Goal: Task Accomplishment & Management: Manage account settings

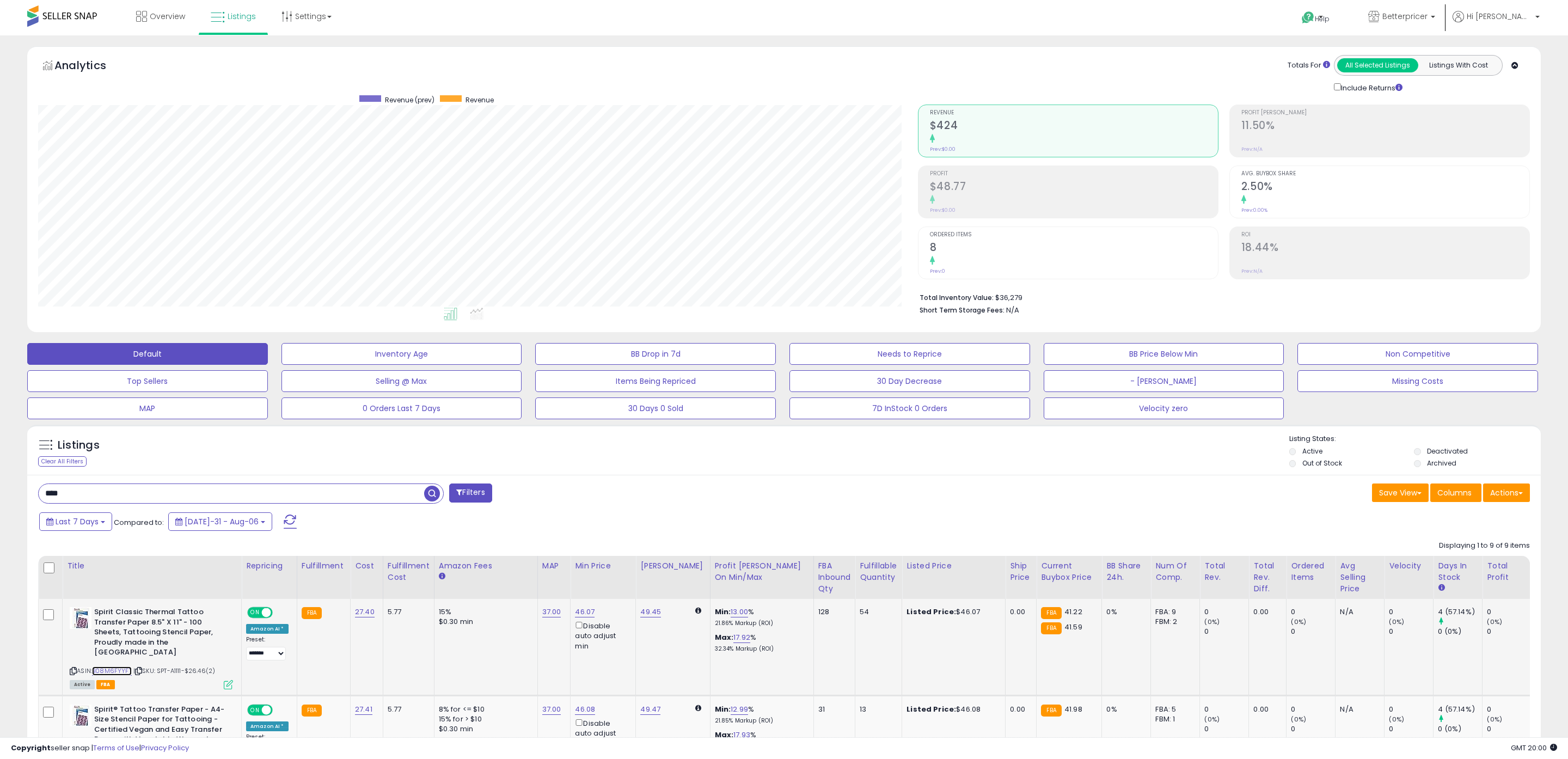
click at [119, 667] on link "B08M6FYYFT" at bounding box center [112, 671] width 40 height 10
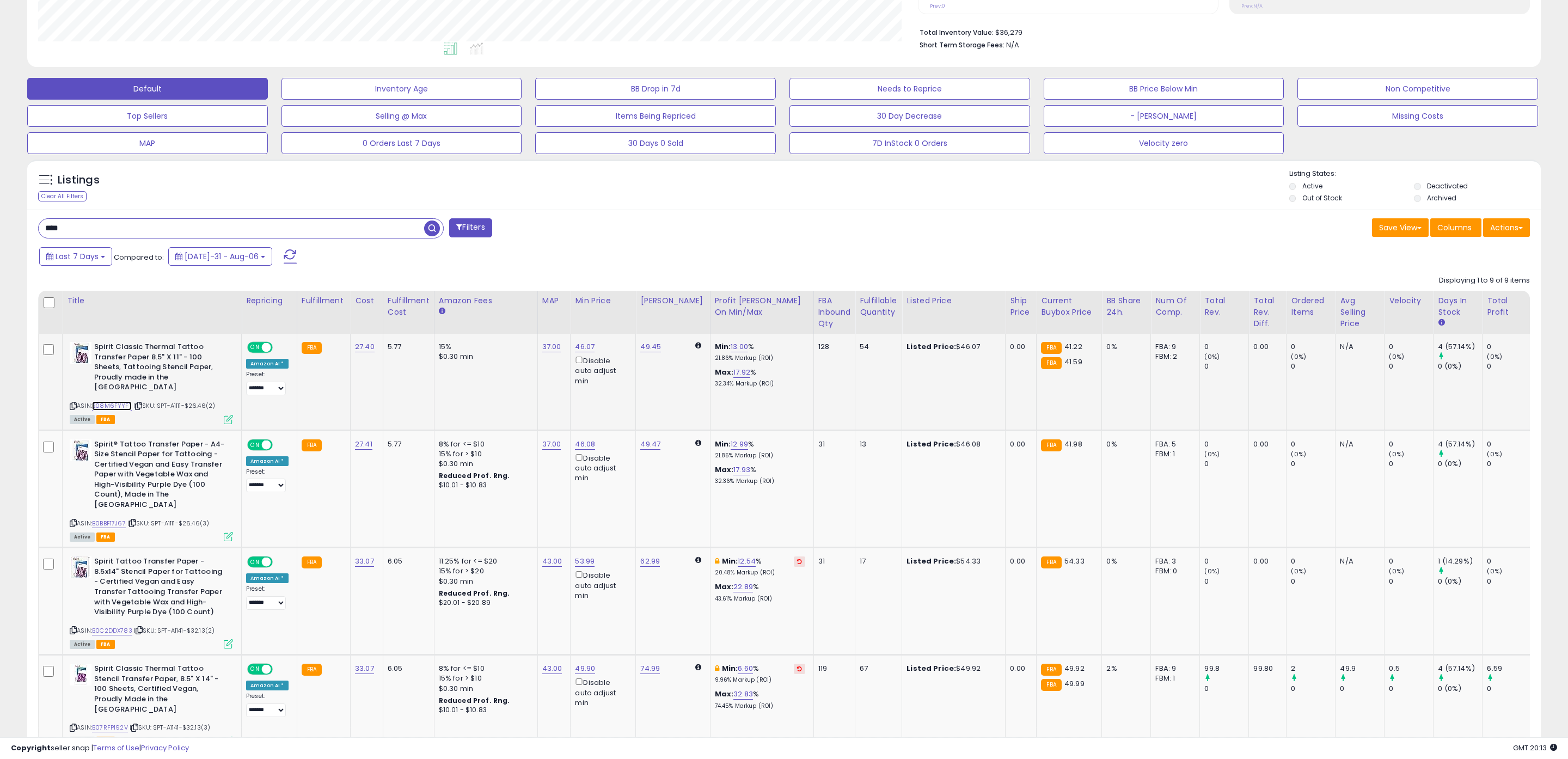
scroll to position [267, 0]
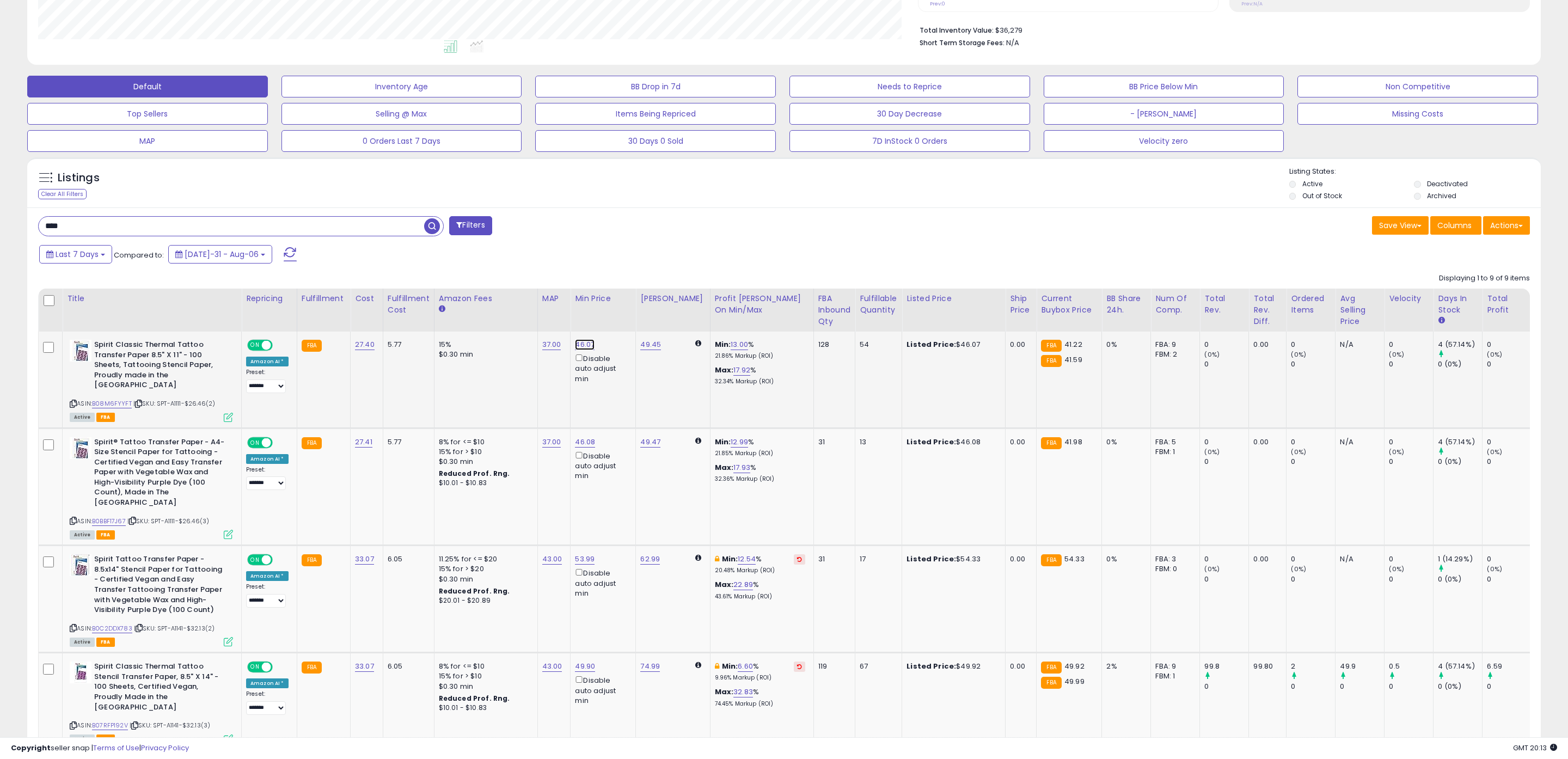
click at [584, 343] on link "46.07" at bounding box center [584, 344] width 20 height 11
drag, startPoint x: 539, startPoint y: 308, endPoint x: 436, endPoint y: 298, distance: 103.5
click at [441, 299] on table "Title Repricing" at bounding box center [911, 758] width 1746 height 938
type input "*****"
click at [623, 310] on button "submit" at bounding box center [613, 307] width 18 height 16
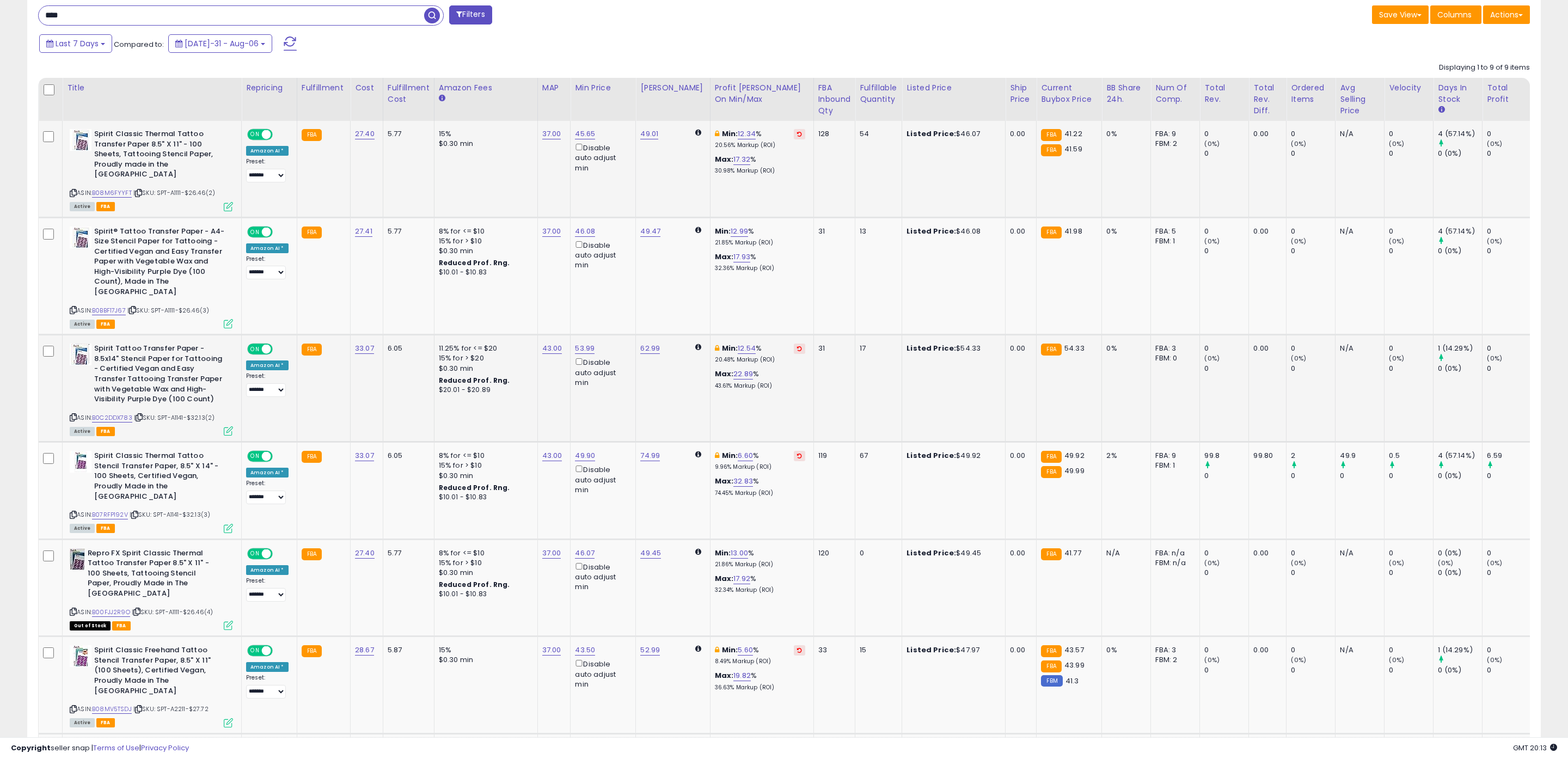
scroll to position [483, 0]
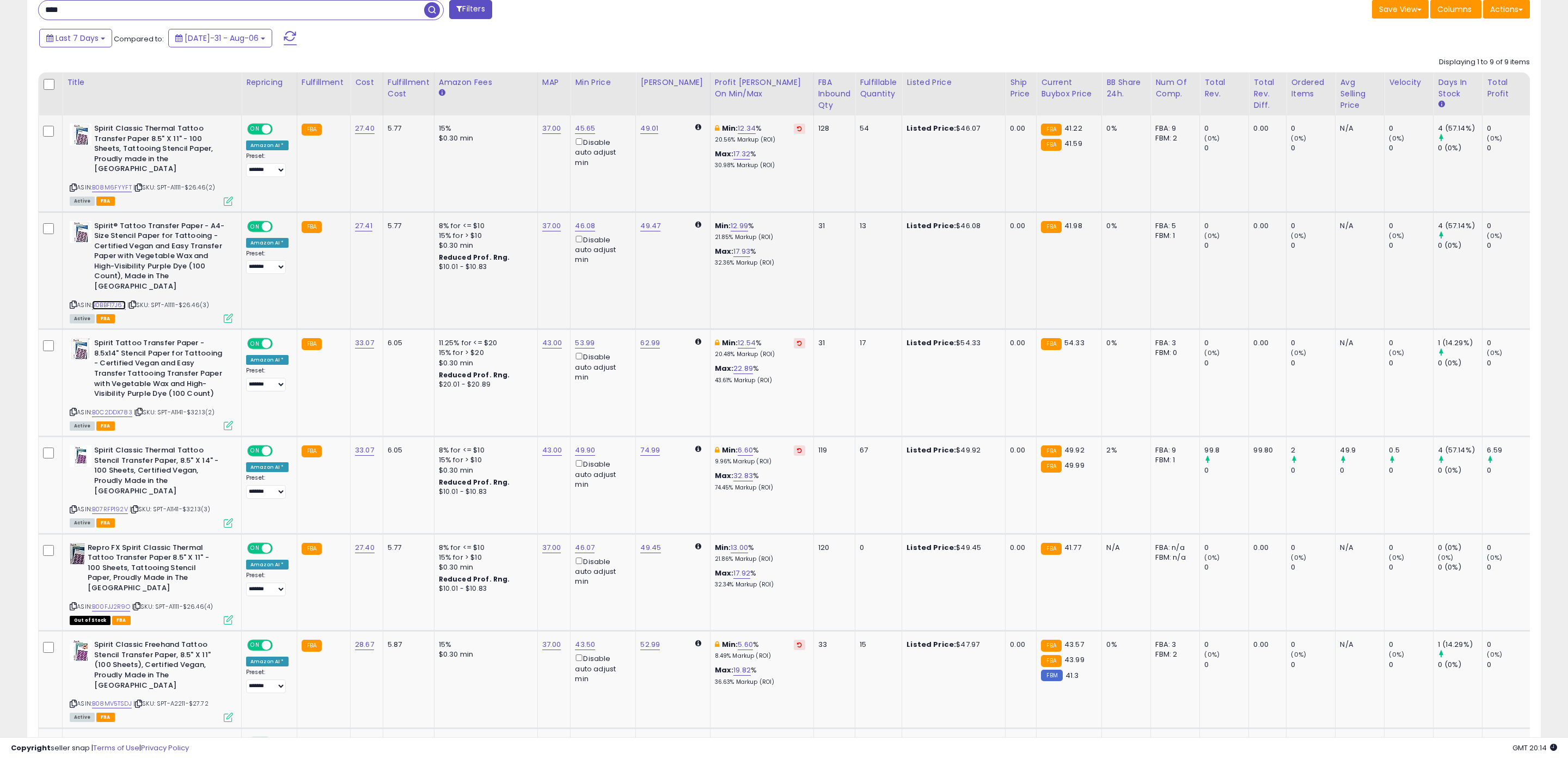
click at [108, 301] on link "B0BBF17J67" at bounding box center [109, 305] width 34 height 10
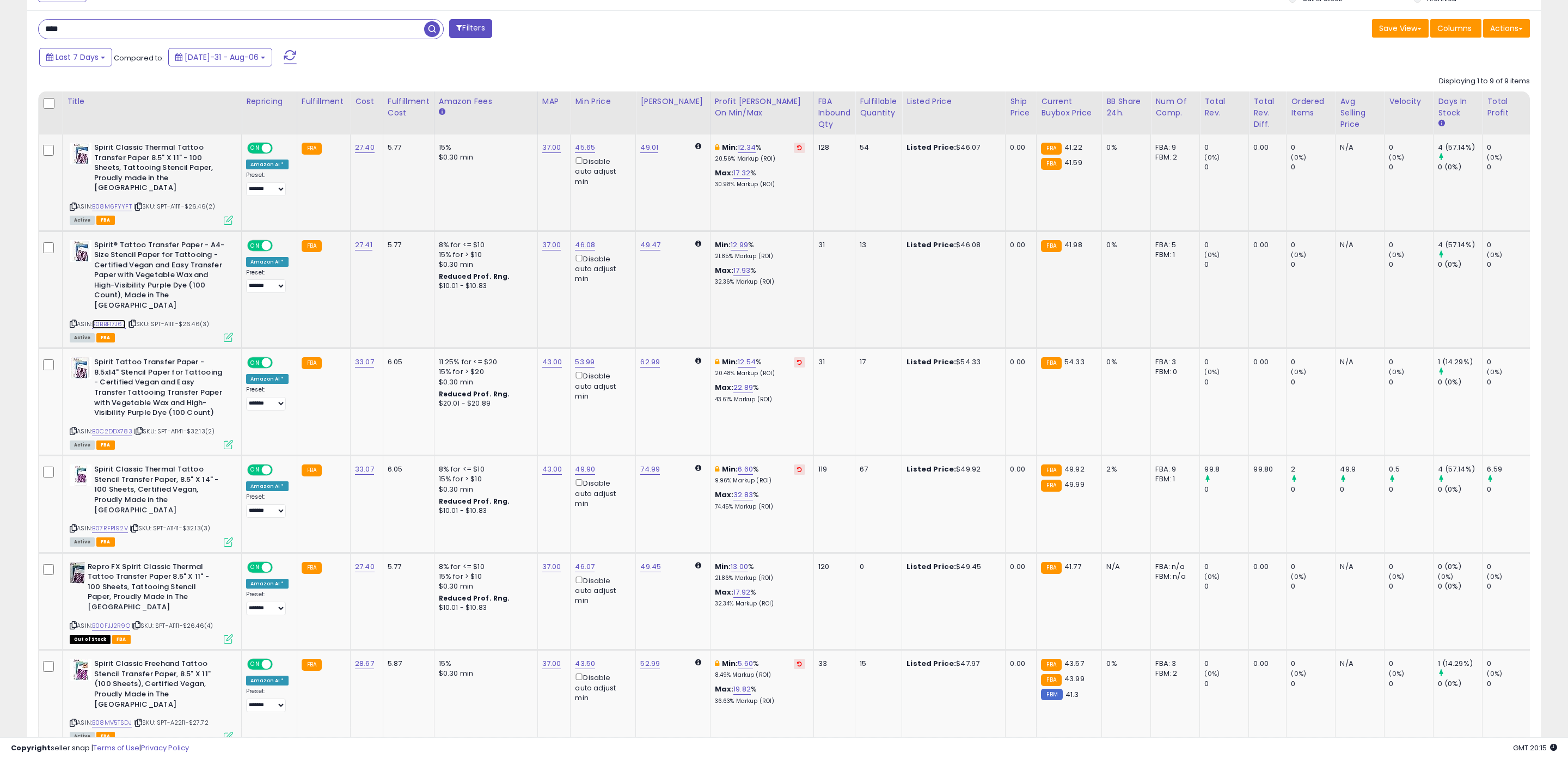
scroll to position [464, 0]
click at [575, 153] on link "46.08" at bounding box center [584, 148] width 20 height 11
drag, startPoint x: 557, startPoint y: 198, endPoint x: 512, endPoint y: 197, distance: 45.0
click at [523, 197] on input "*****" at bounding box center [553, 198] width 97 height 18
click at [504, 197] on input "*****" at bounding box center [553, 198] width 97 height 18
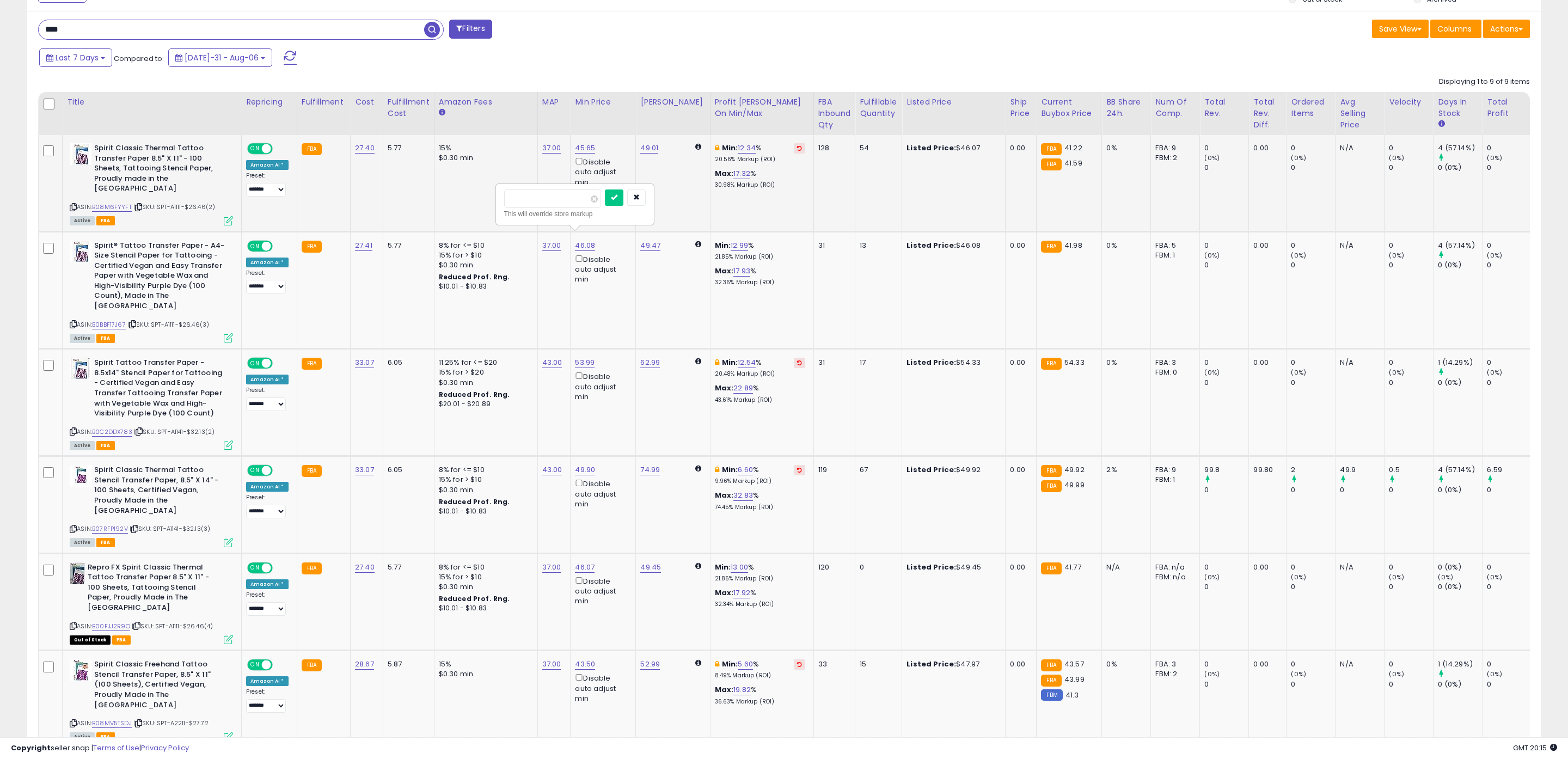
drag, startPoint x: 558, startPoint y: 202, endPoint x: 458, endPoint y: 194, distance: 100.3
click at [458, 194] on tbody "Spirit Classic Thermal Tattoo Transfer Paper 8.5" X 11" - 100 Sheets, Tattooing…" at bounding box center [911, 581] width 1746 height 894
type input "*****"
click button "submit" at bounding box center [614, 197] width 18 height 16
click at [581, 153] on link "44.30" at bounding box center [584, 148] width 20 height 11
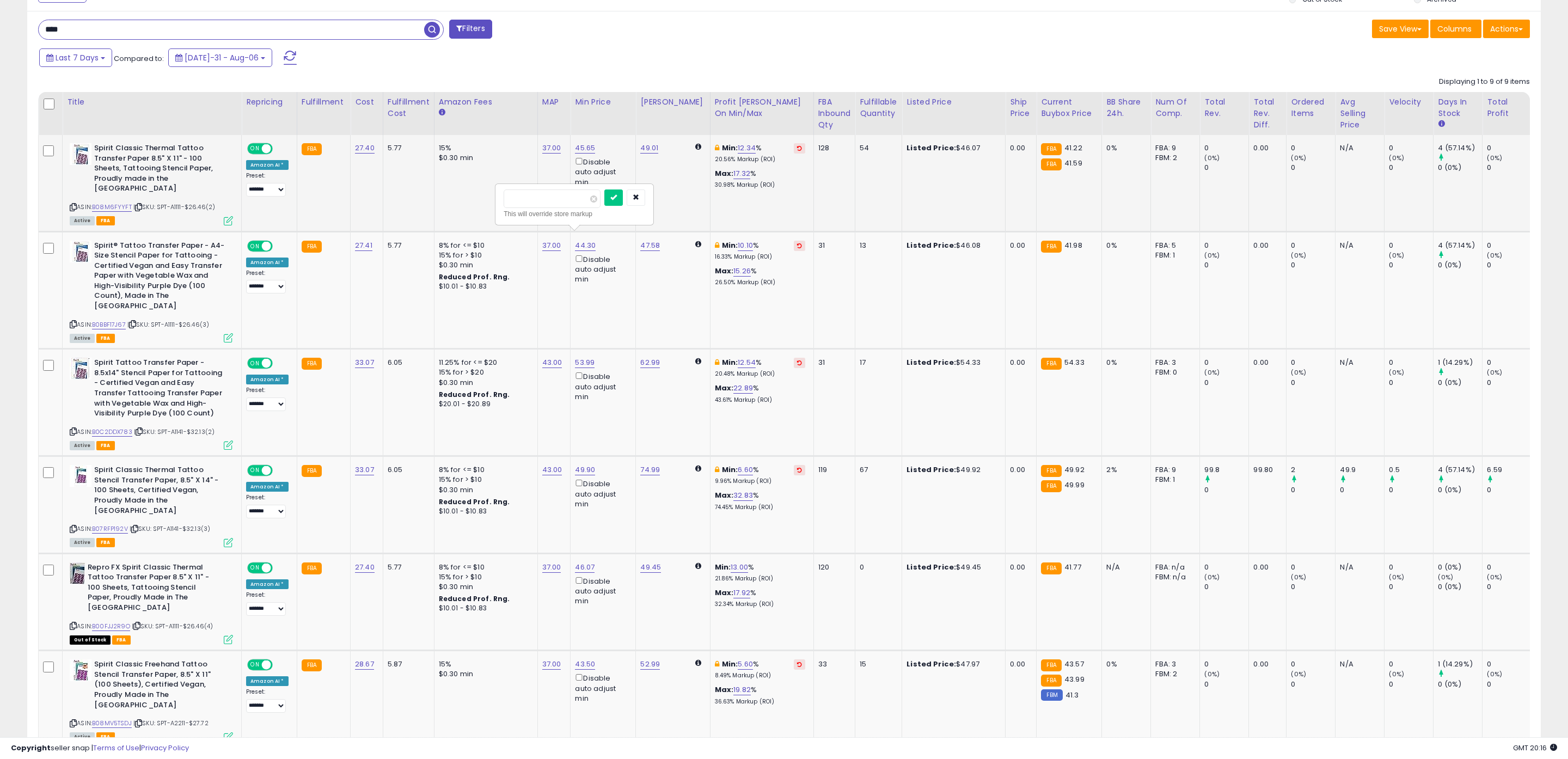
drag, startPoint x: 552, startPoint y: 197, endPoint x: 493, endPoint y: 200, distance: 59.1
click at [493, 200] on tbody "Spirit Classic Thermal Tattoo Transfer Paper 8.5" X 11" - 100 Sheets, Tattooing…" at bounding box center [911, 581] width 1746 height 894
type input "*"
type input "*****"
click at [615, 195] on button "submit" at bounding box center [613, 197] width 18 height 16
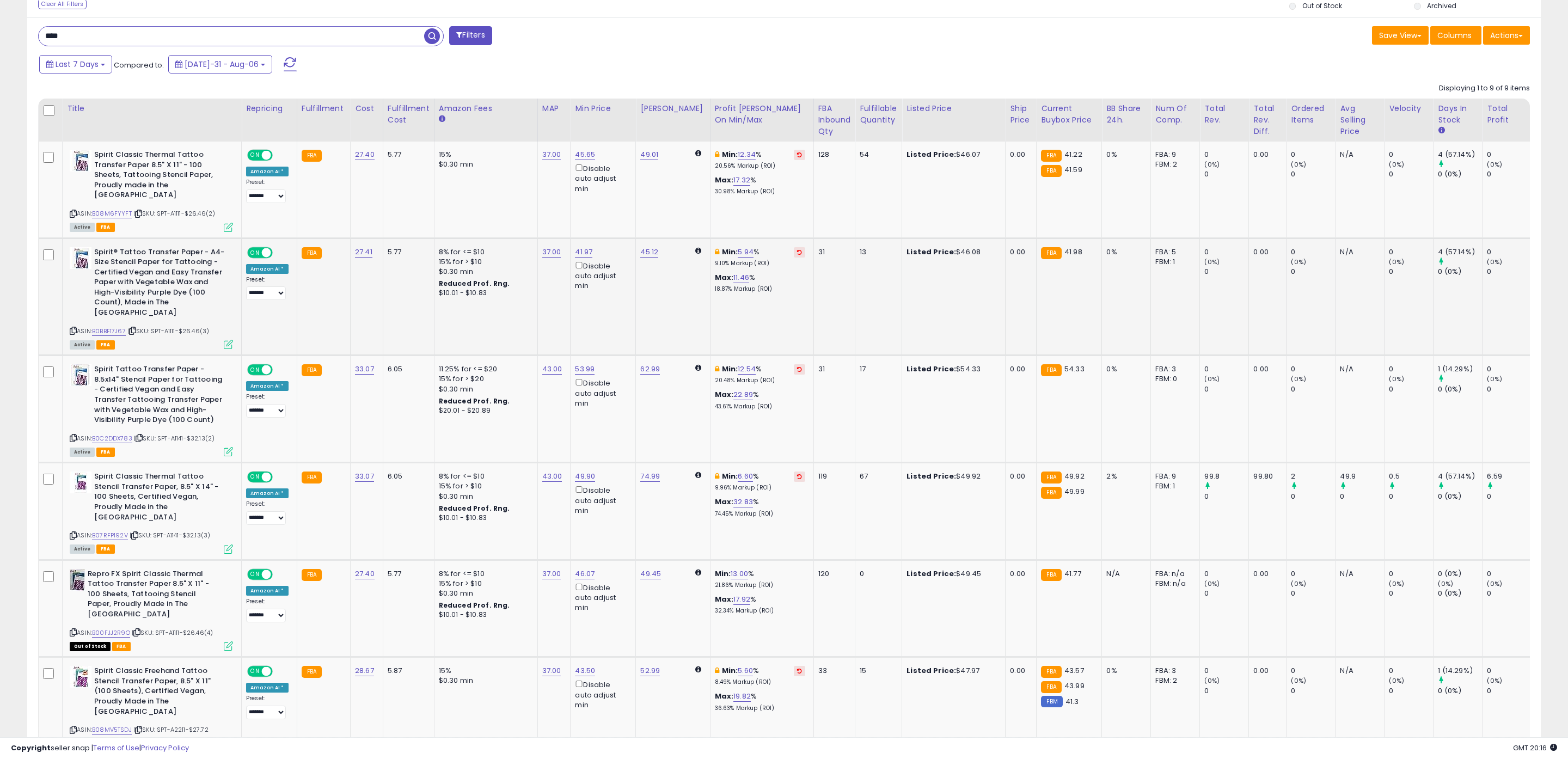
scroll to position [455, 0]
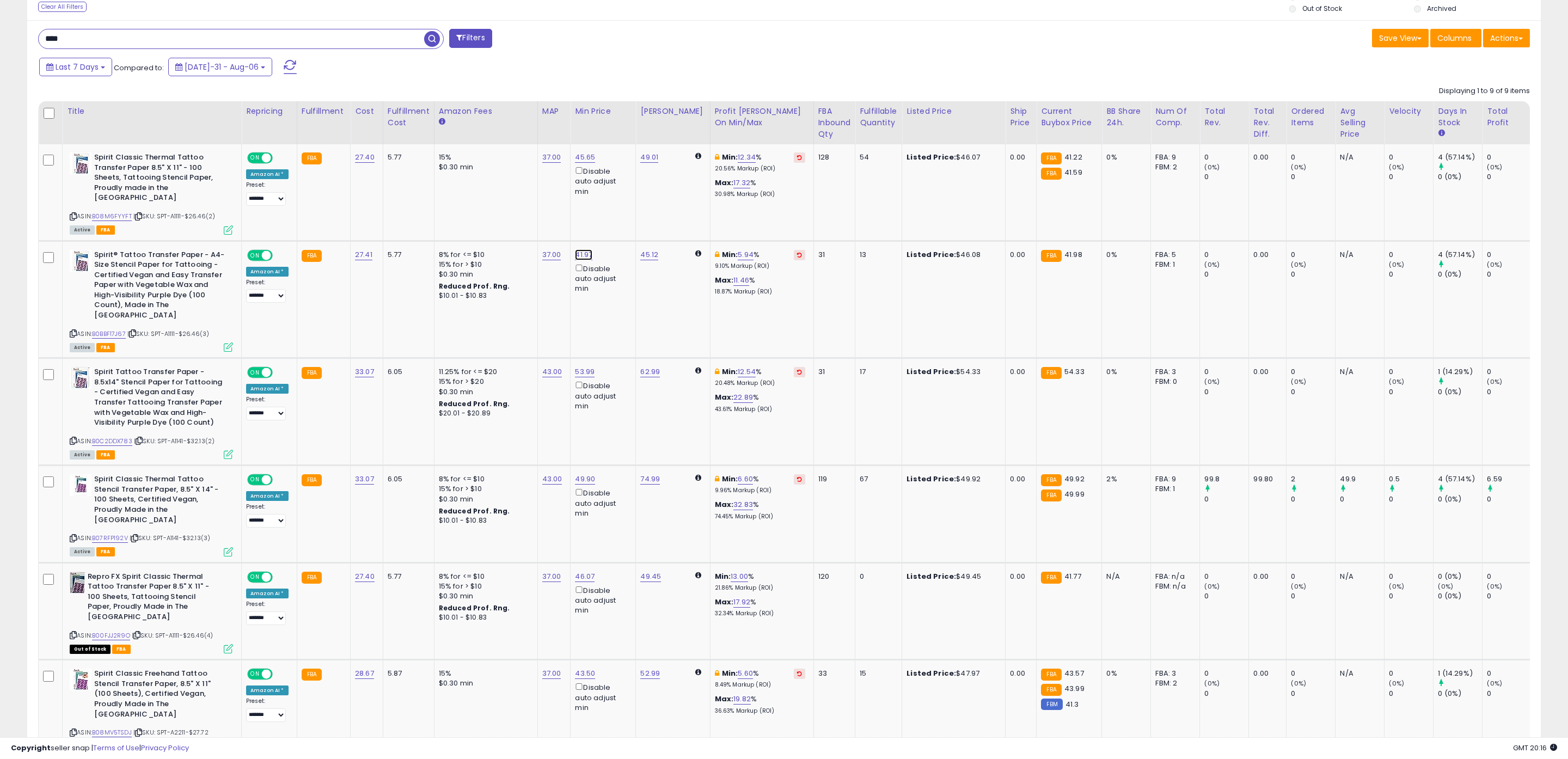
click at [581, 163] on link "41.97" at bounding box center [584, 157] width 20 height 11
drag, startPoint x: 528, startPoint y: 209, endPoint x: 472, endPoint y: 203, distance: 56.3
click at [473, 203] on tbody "Spirit Classic Thermal Tattoo Transfer Paper 8.5" X 11" - 100 Sheets, Tattooing…" at bounding box center [911, 591] width 1746 height 894
type input "*****"
click button "submit" at bounding box center [612, 207] width 18 height 16
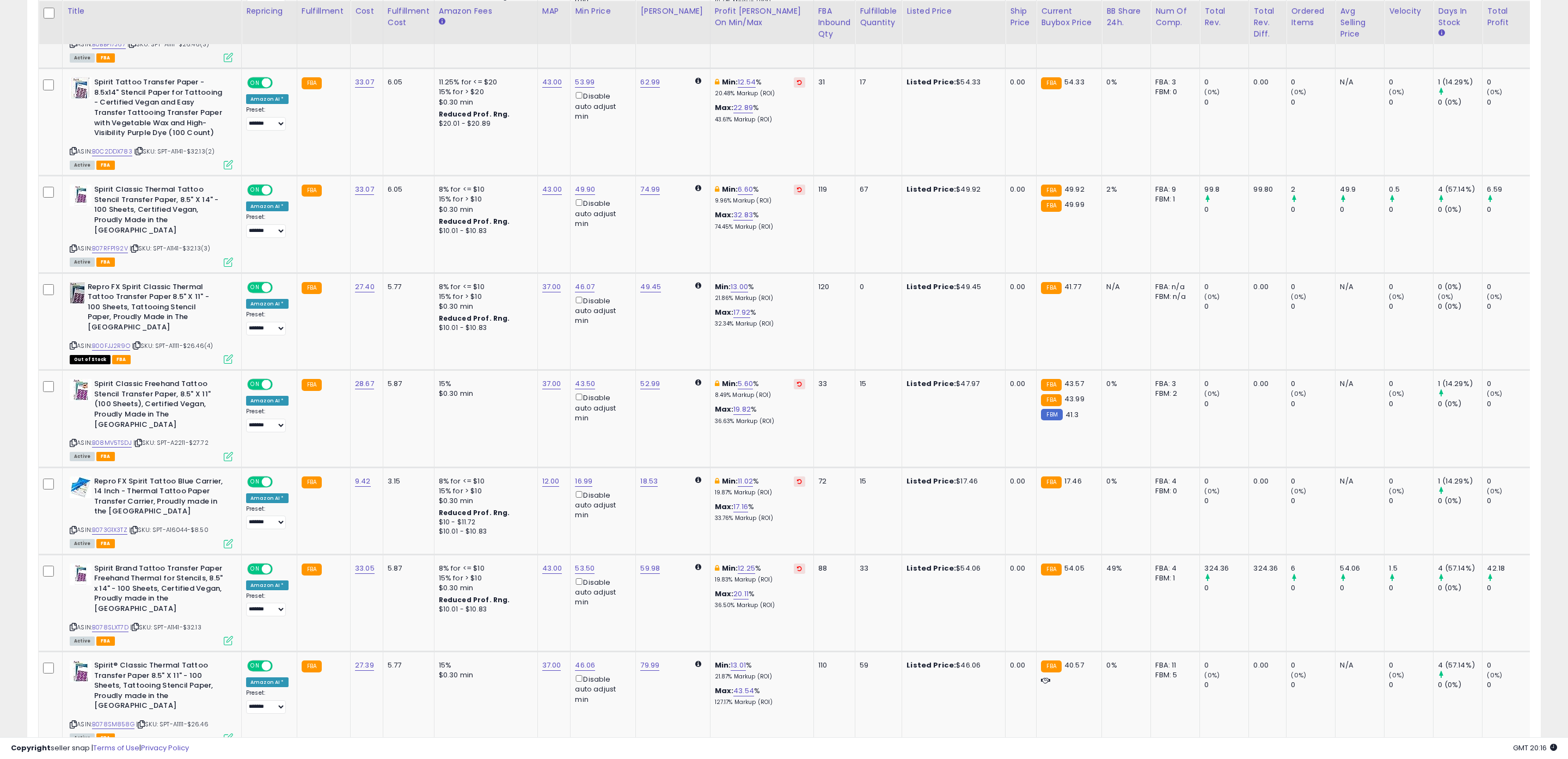
scroll to position [745, 0]
click at [122, 341] on link "B00FJJ2R9O" at bounding box center [111, 346] width 38 height 10
click at [125, 719] on link "B078SM858G" at bounding box center [113, 724] width 43 height 10
drag, startPoint x: 542, startPoint y: 564, endPoint x: 456, endPoint y: 556, distance: 86.4
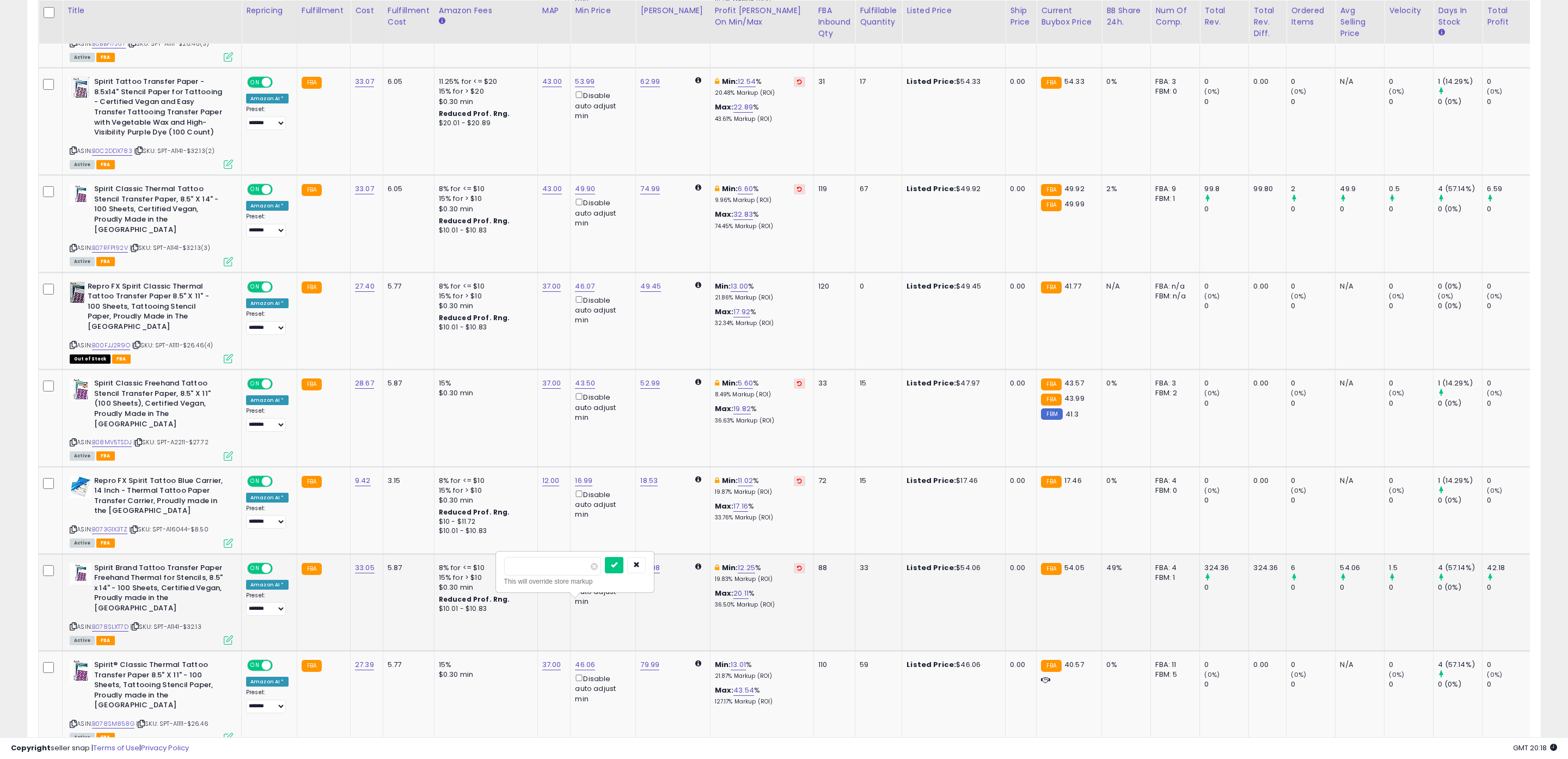
click at [456, 556] on tbody "Spirit Classic Thermal Tattoo Transfer Paper 8.5" X 11" - 100 Sheets, Tattooing…" at bounding box center [911, 301] width 1746 height 894
type input "*****"
click button "submit" at bounding box center [614, 565] width 18 height 16
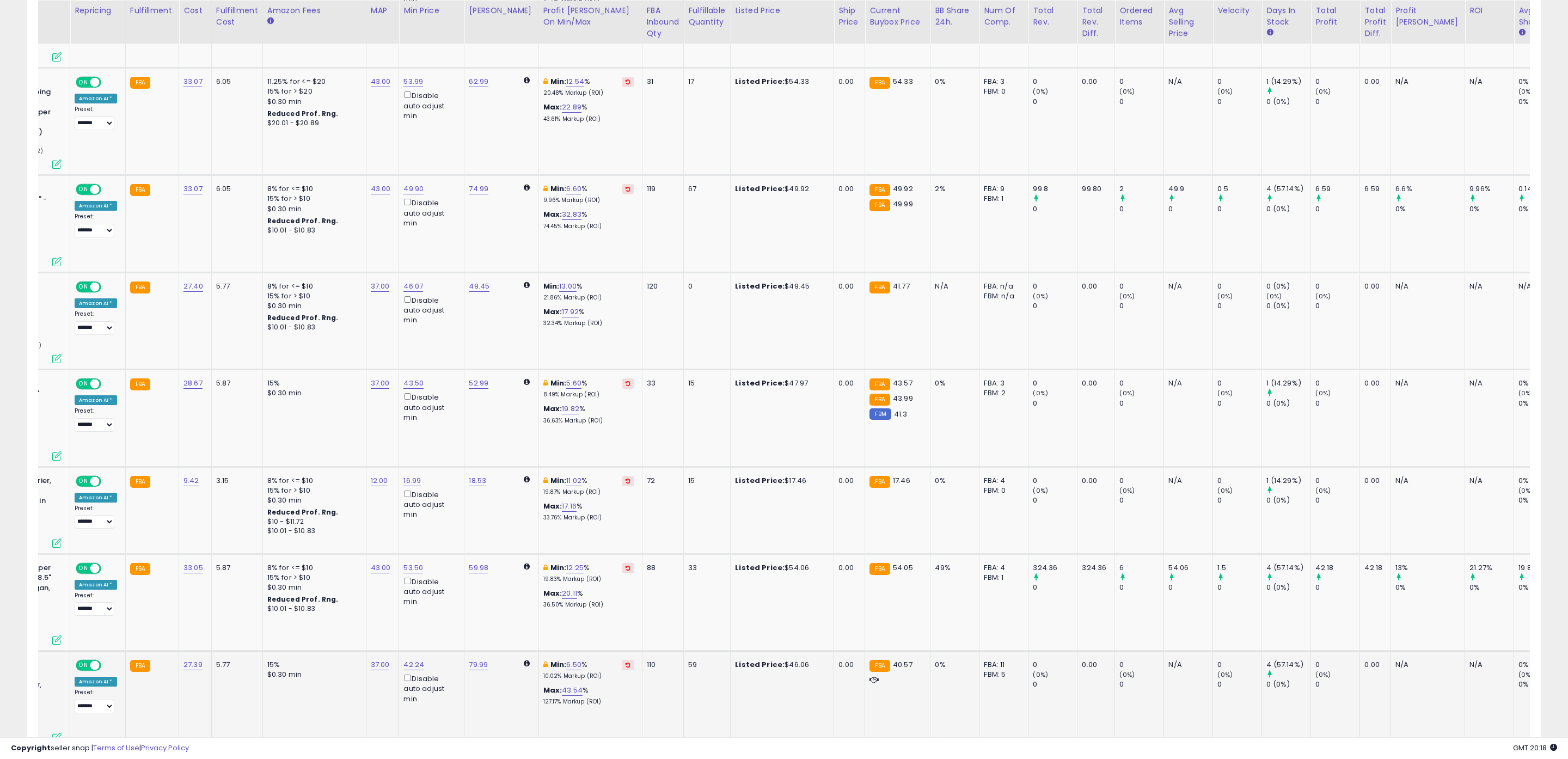
scroll to position [0, 173]
click at [906, 656] on td "FBA 40.57" at bounding box center [896, 700] width 66 height 97
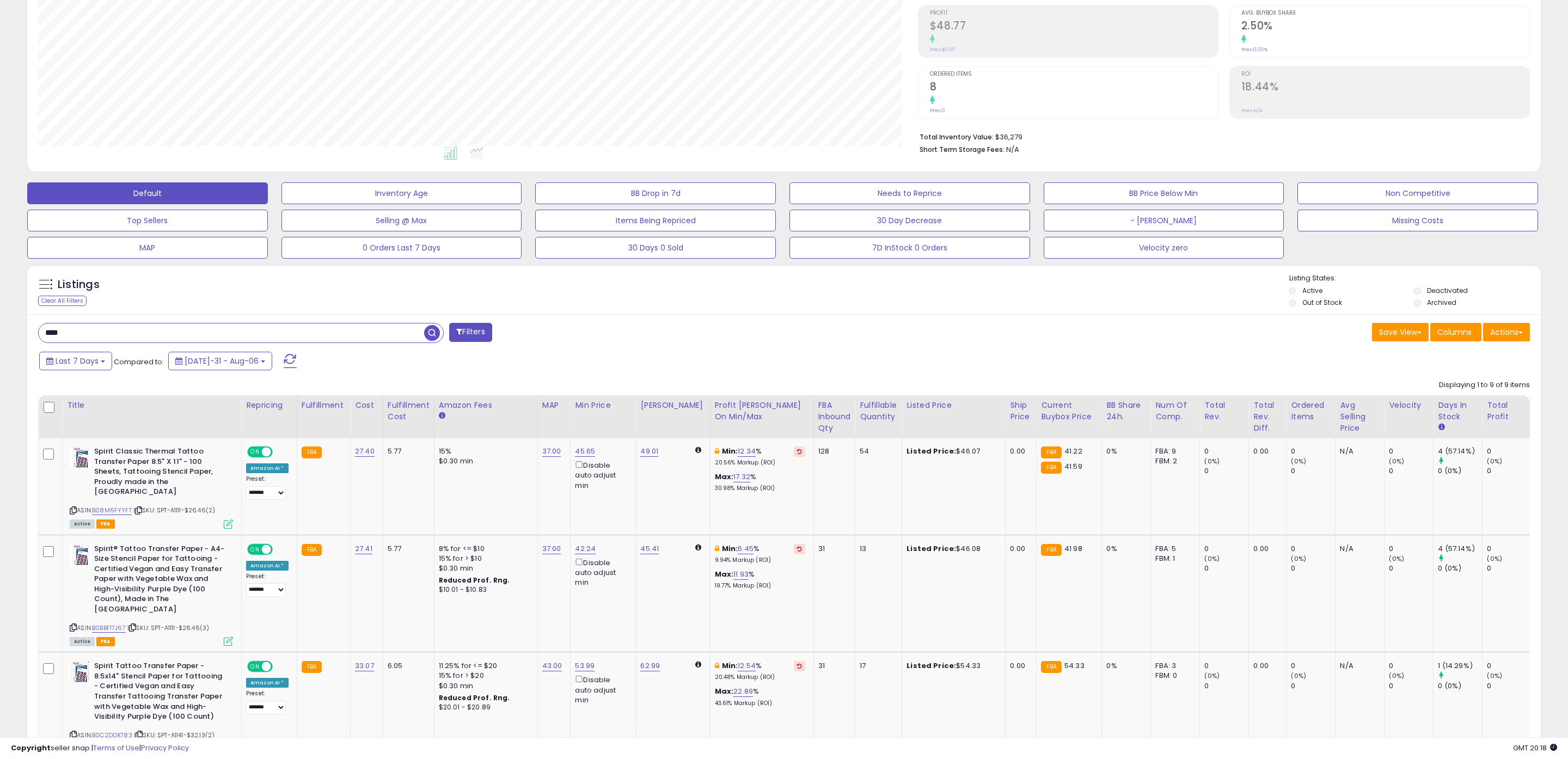
scroll to position [0, 0]
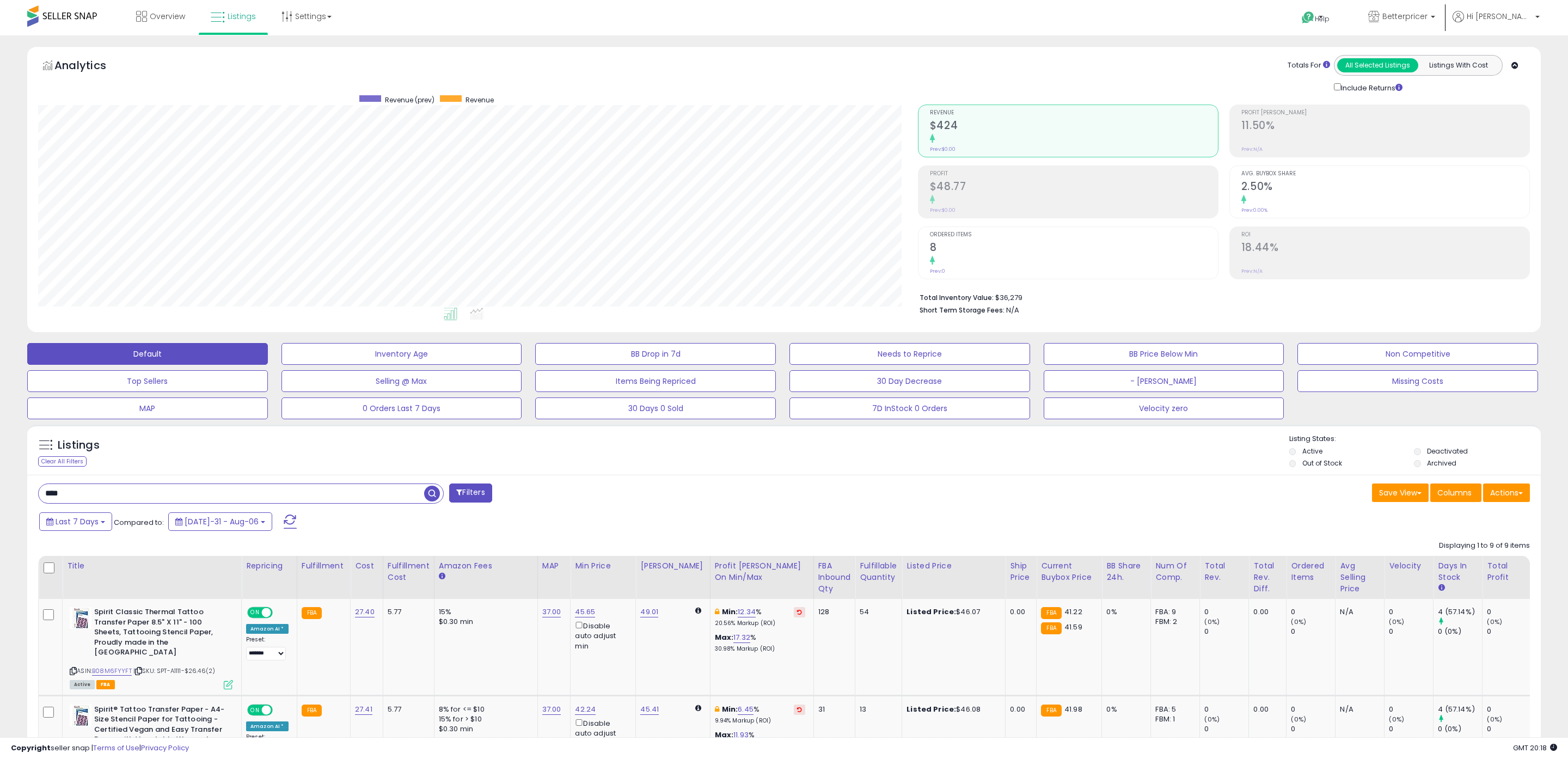
click at [430, 493] on span "button" at bounding box center [432, 493] width 15 height 15
